Goal: Obtain resource: Obtain resource

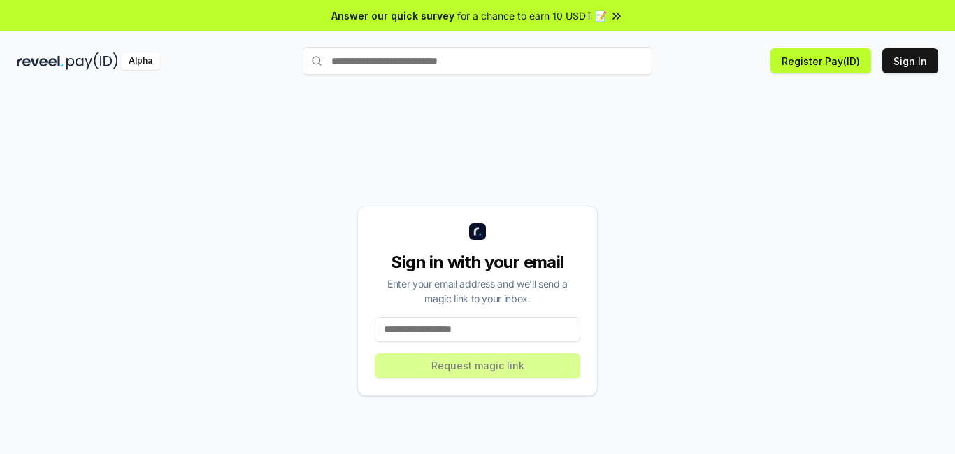
click at [452, 324] on input at bounding box center [478, 329] width 206 height 25
type input "*"
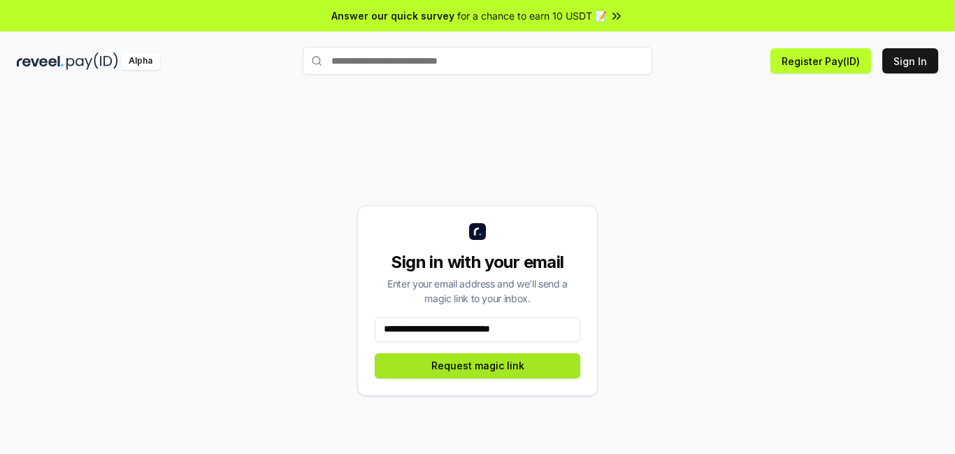
type input "**********"
click at [474, 362] on button "Request magic link" at bounding box center [478, 365] width 206 height 25
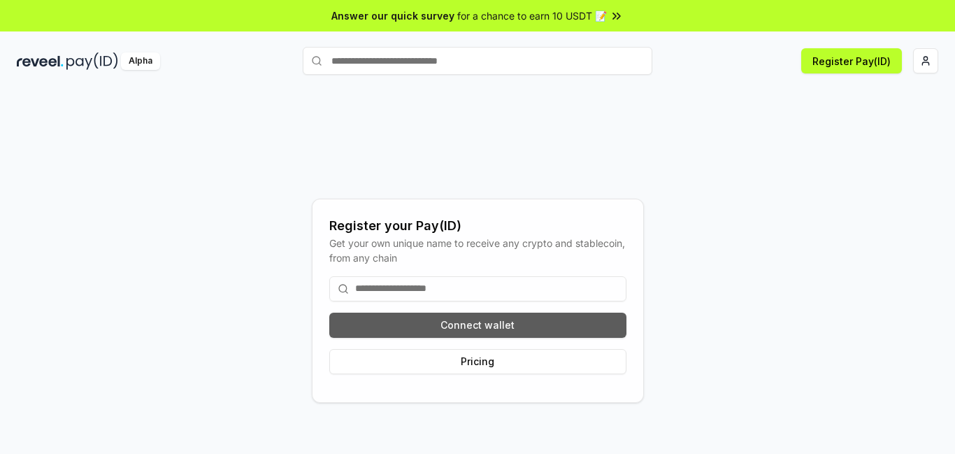
click at [466, 322] on button "Connect wallet" at bounding box center [477, 324] width 297 height 25
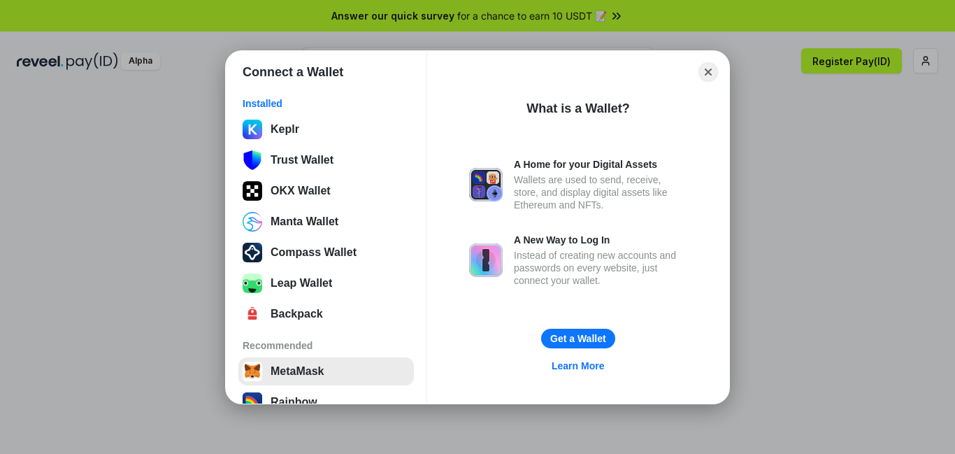
click at [296, 370] on button "MetaMask" at bounding box center [325, 371] width 175 height 28
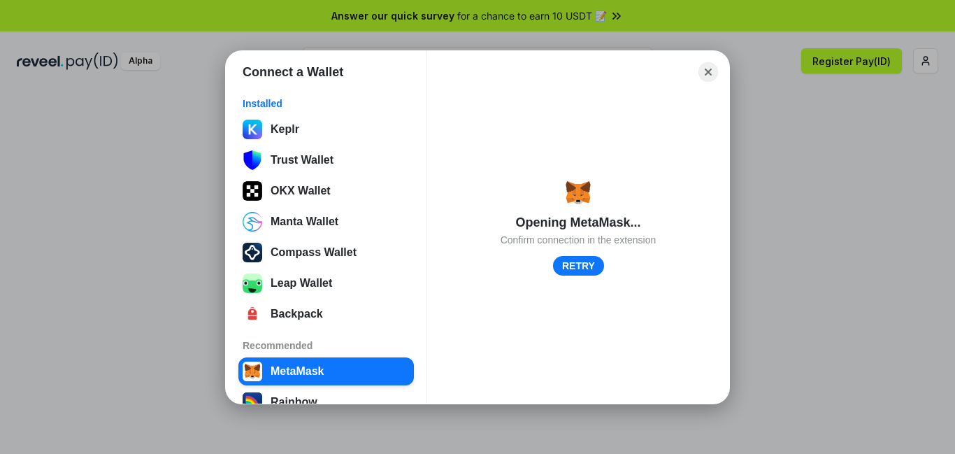
click at [706, 69] on button "Close" at bounding box center [708, 72] width 20 height 20
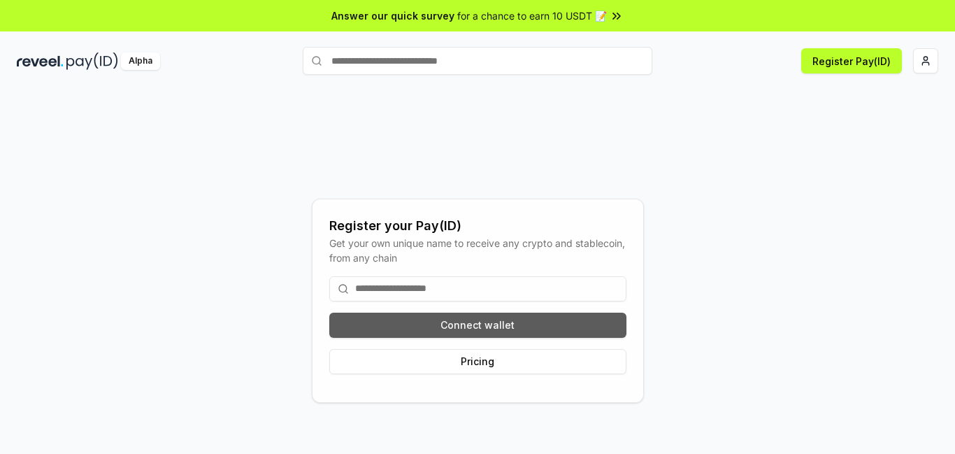
click at [487, 326] on button "Connect wallet" at bounding box center [477, 324] width 297 height 25
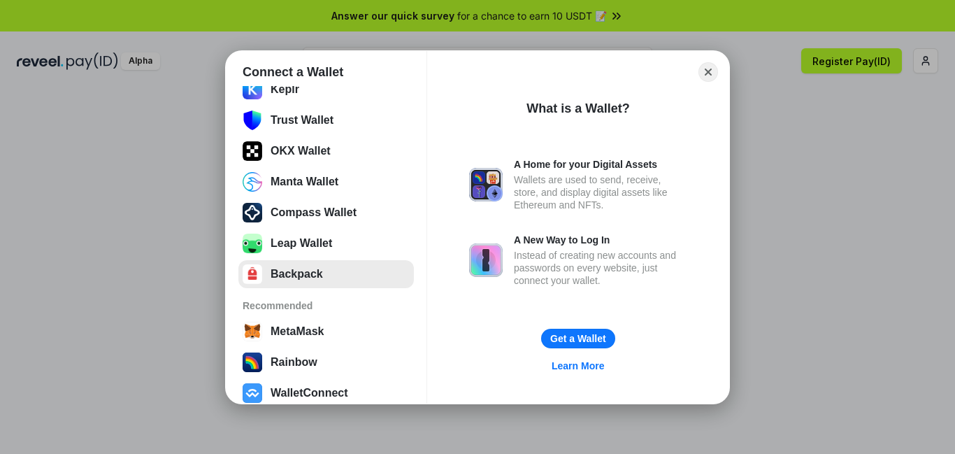
scroll to position [39, 0]
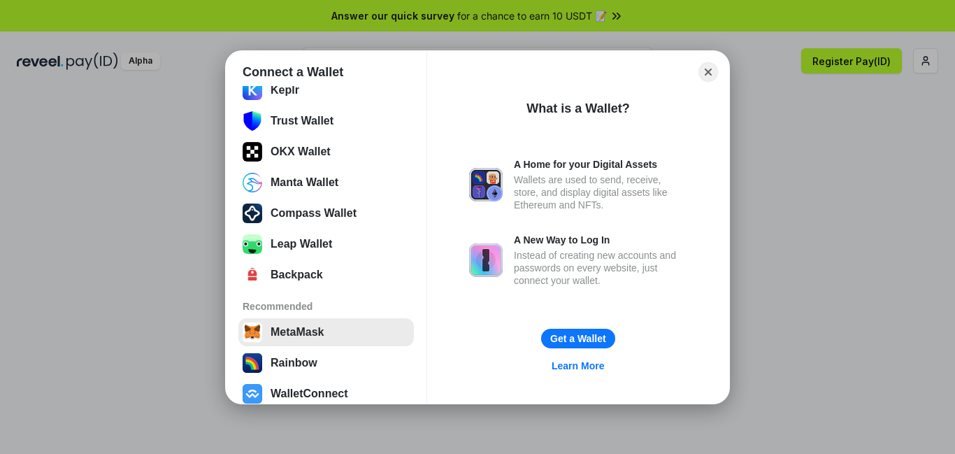
click at [296, 329] on button "MetaMask" at bounding box center [325, 332] width 175 height 28
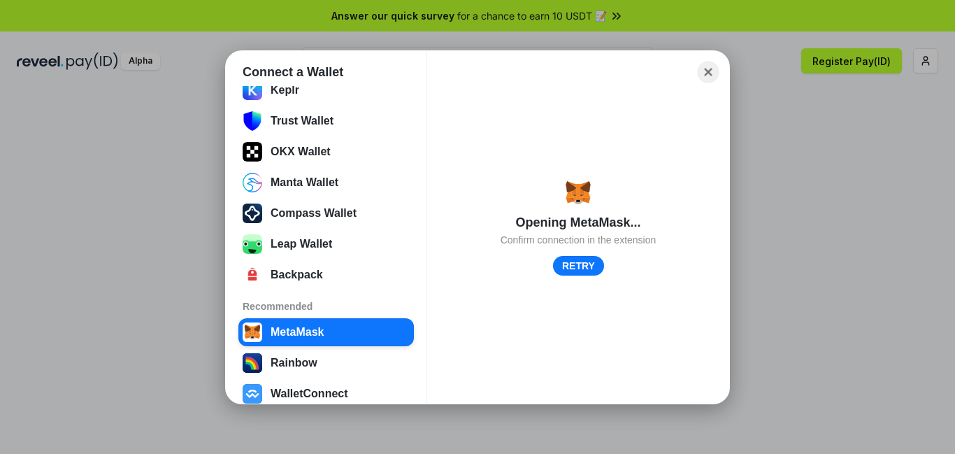
click at [711, 69] on button "Close" at bounding box center [709, 72] width 22 height 22
